Goal: Task Accomplishment & Management: Manage account settings

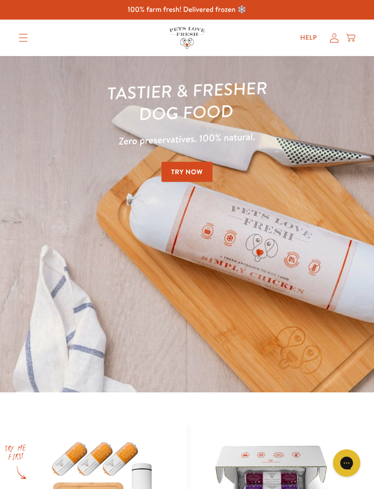
click at [25, 42] on summary "Translation missing: en.sections.header.menu" at bounding box center [23, 37] width 24 height 23
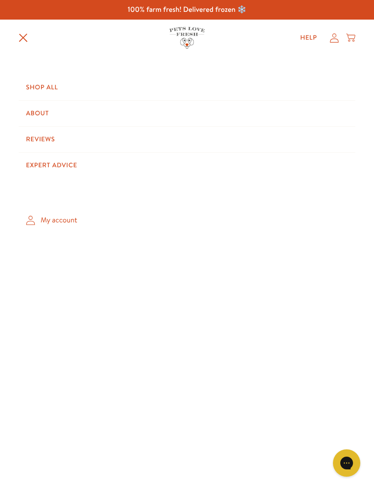
click at [71, 216] on link "My account" at bounding box center [187, 220] width 336 height 27
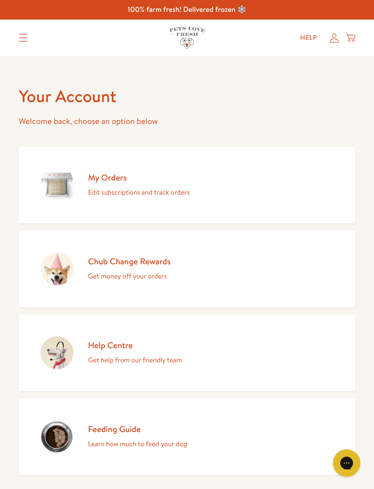
click at [371, 358] on div "Your Account Welcome back, choose an option below My Orders Edit subscriptions …" at bounding box center [187, 315] width 374 height 519
click at [177, 262] on link "Chub Change Rewards Get money off your orders" at bounding box center [187, 269] width 336 height 77
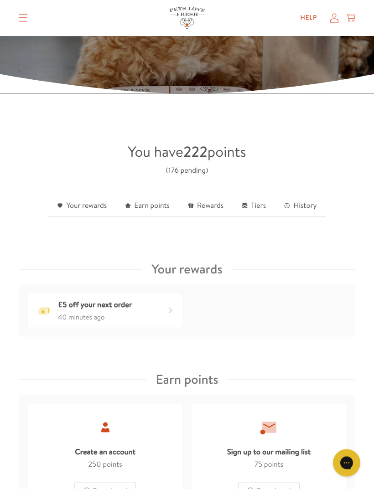
scroll to position [145, 0]
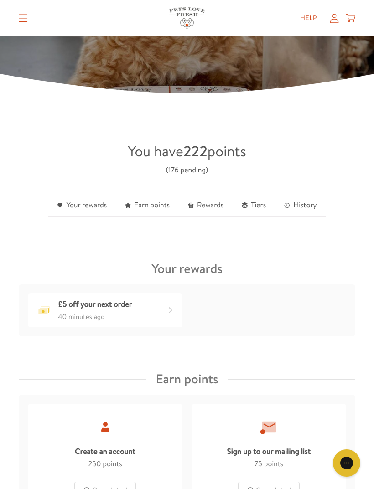
click at [310, 216] on link "History" at bounding box center [300, 206] width 51 height 22
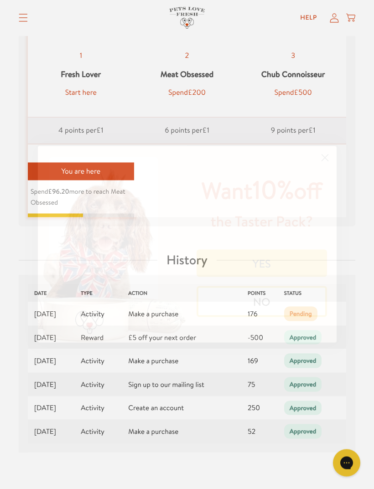
scroll to position [1387, 0]
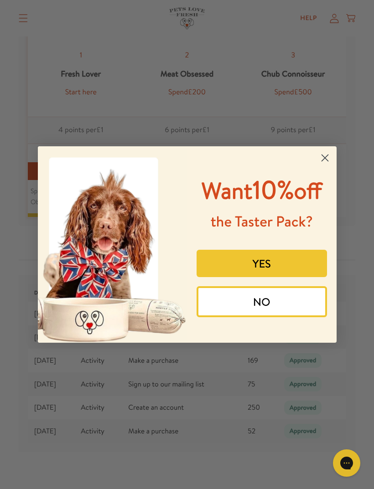
click at [329, 165] on circle "Close dialog" at bounding box center [324, 157] width 15 height 15
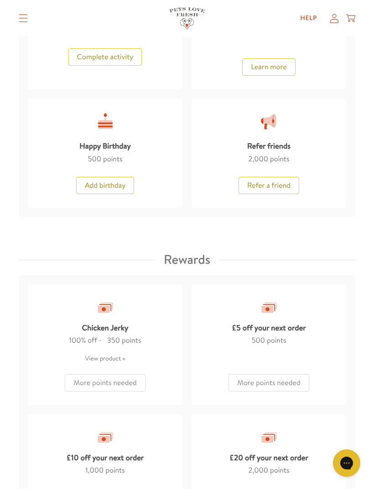
scroll to position [815, 0]
